Goal: Check status: Check status

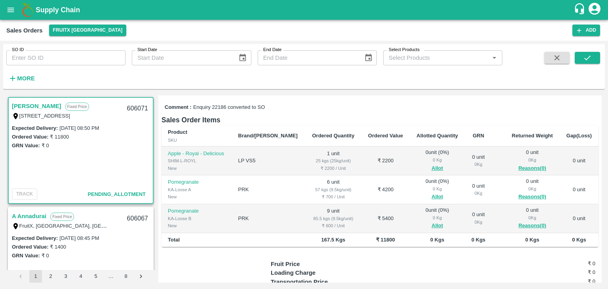
scroll to position [96, 0]
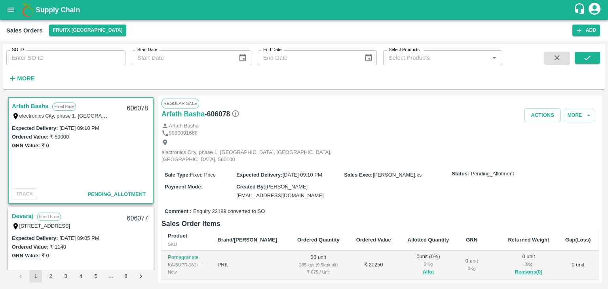
click at [53, 10] on b "Supply Chain" at bounding box center [58, 10] width 44 height 8
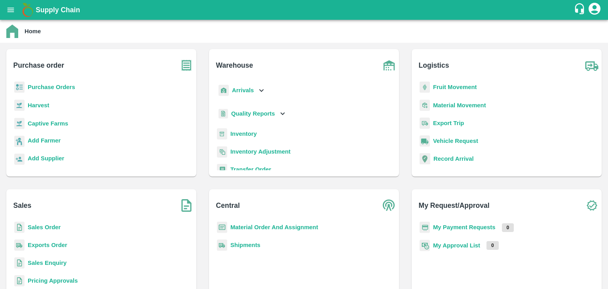
click at [60, 227] on b "Sales Order" at bounding box center [44, 227] width 33 height 6
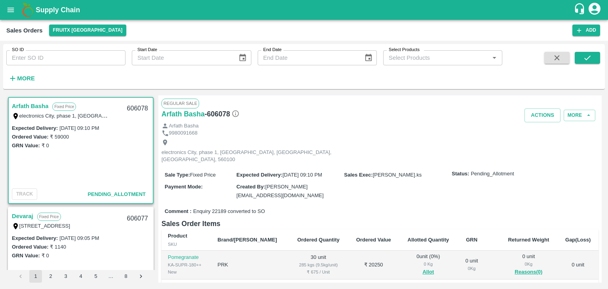
click at [60, 227] on label "I53, Huskur Fruit Market , Singena Agrahara Road , Bangalore , Bengaluru (Banga…" at bounding box center [44, 226] width 51 height 6
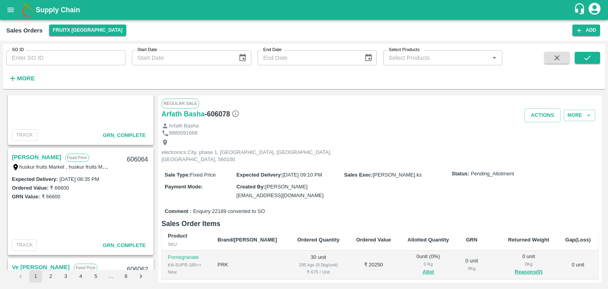
scroll to position [761, 0]
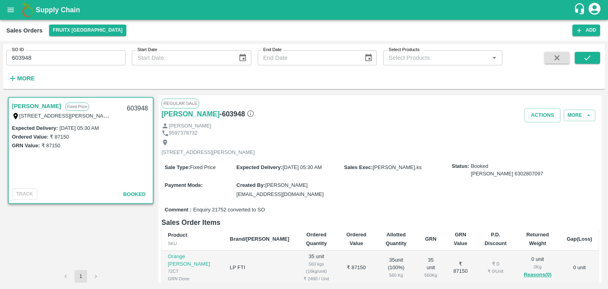
scroll to position [114, 0]
